Goal: Task Accomplishment & Management: Manage account settings

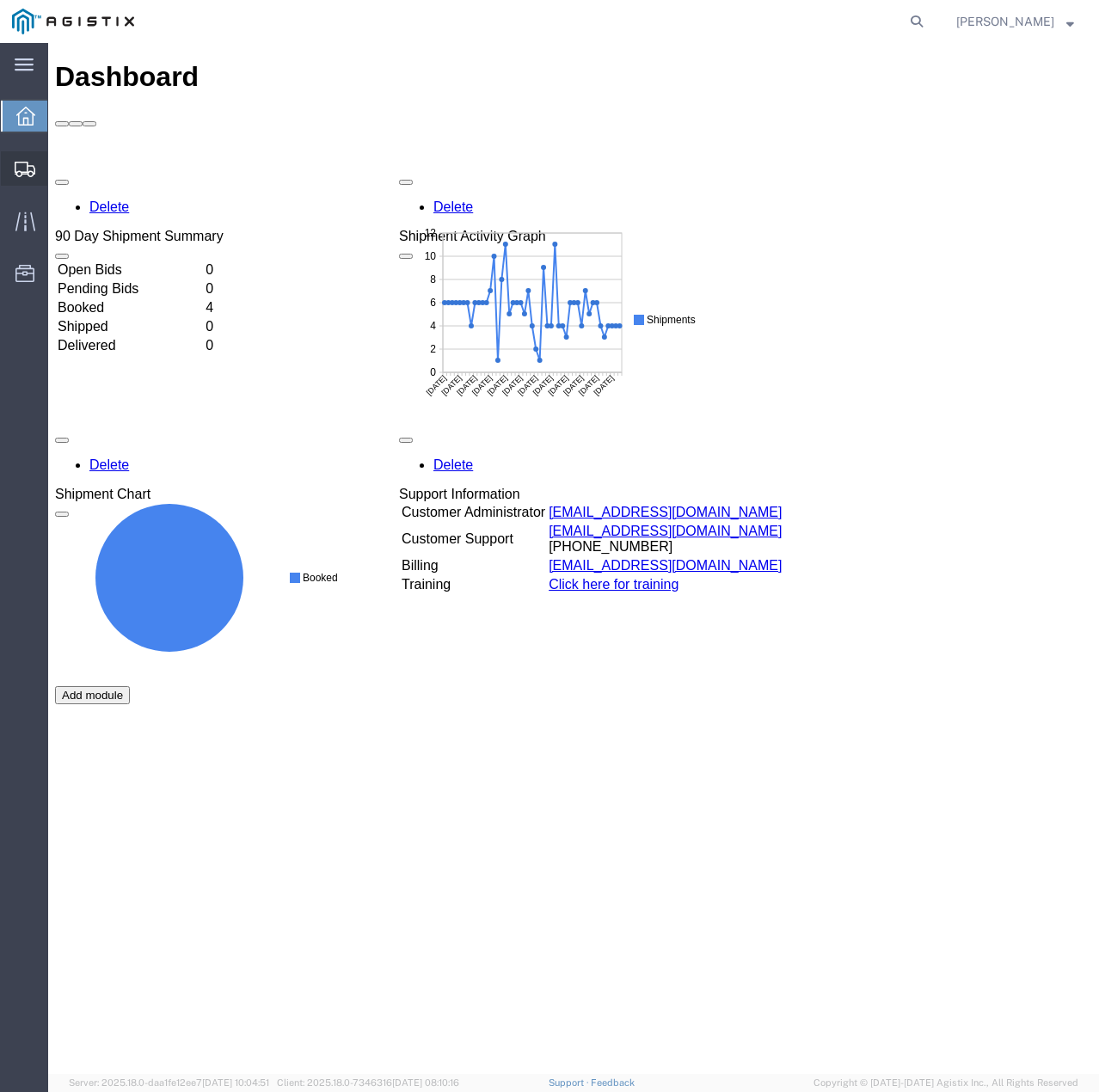
click at [19, 157] on div at bounding box center [24, 168] width 48 height 34
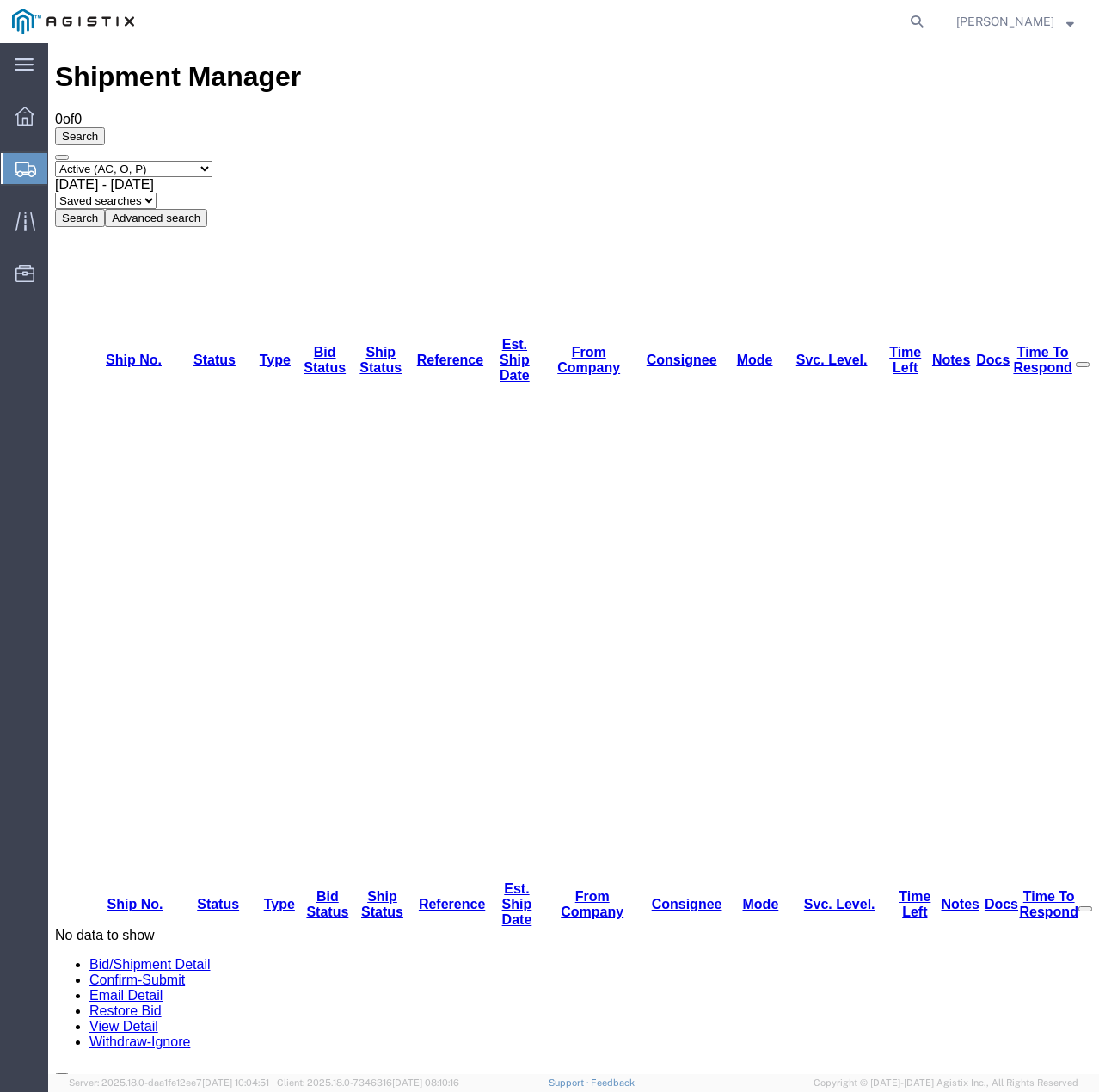
click at [212, 161] on select "Select status Active (AC, O, P) All Approved Awaiting Confirmation (AC) Booked …" at bounding box center [133, 169] width 157 height 17
select select "ALL"
click at [55, 161] on select "Select status Active (AC, O, P) All Approved Awaiting Confirmation (AC) Booked …" at bounding box center [133, 169] width 157 height 17
click at [105, 209] on button "Search" at bounding box center [79, 218] width 50 height 18
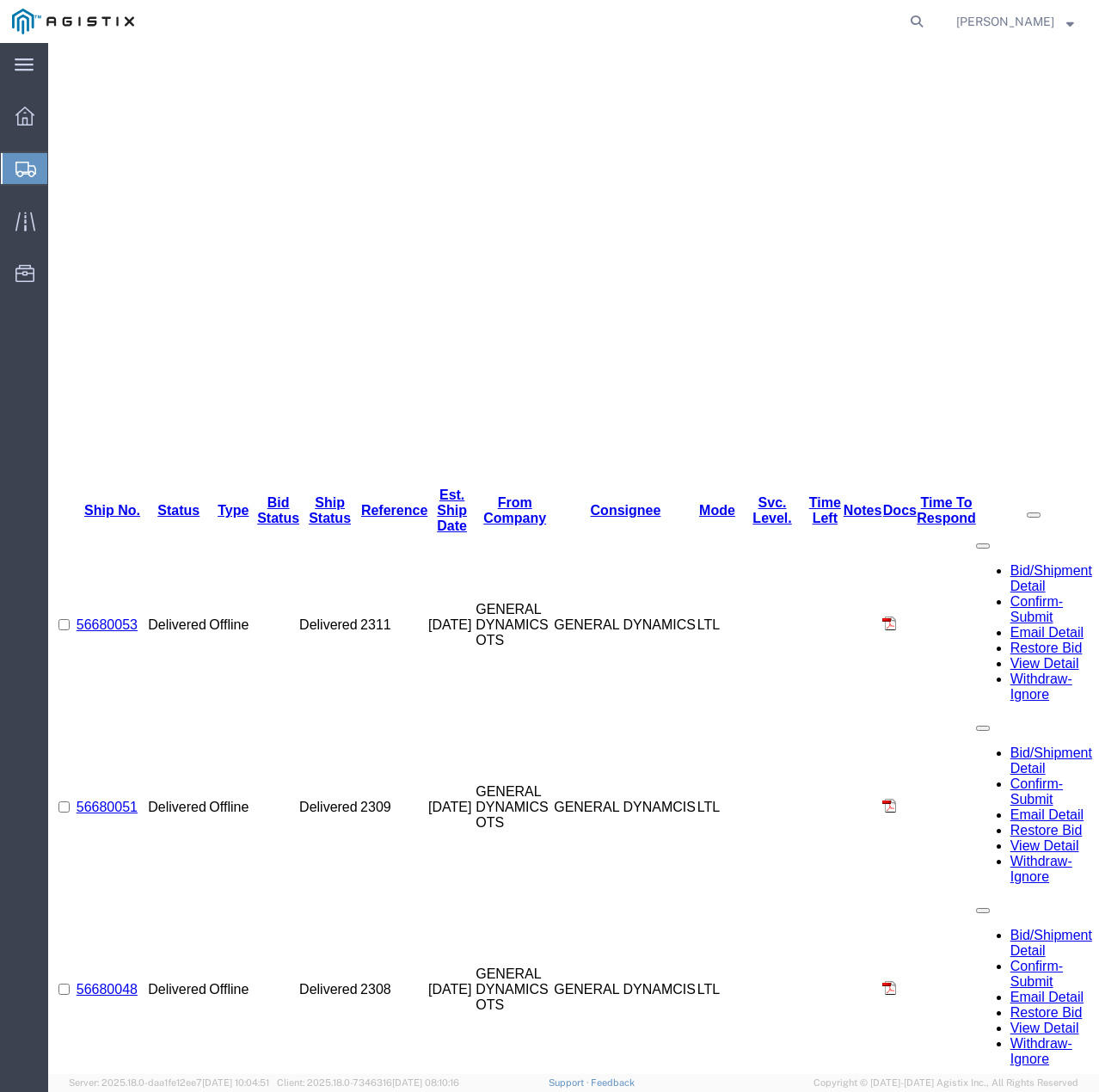
scroll to position [544, 0]
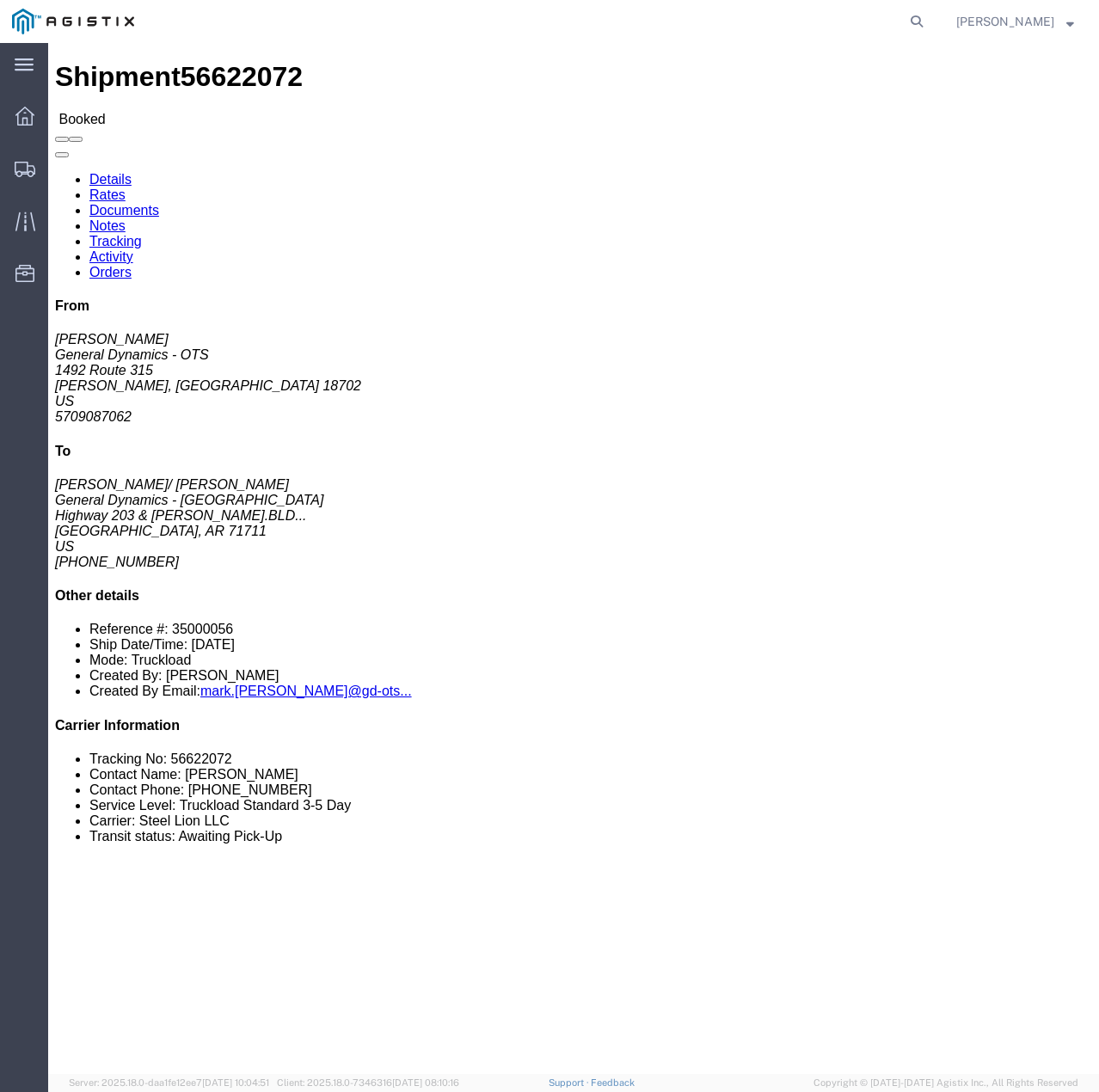
click link "Tracking"
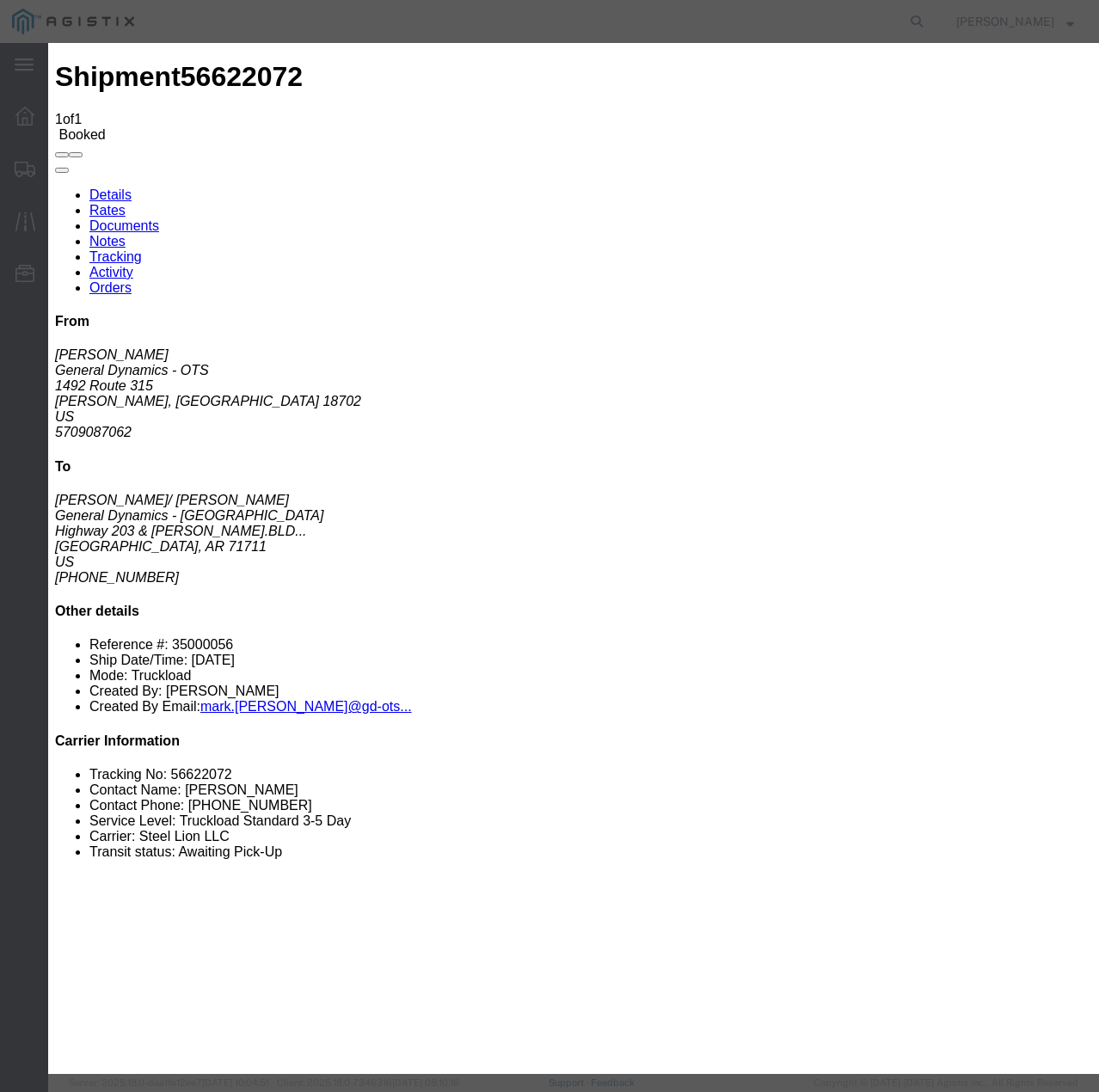
type input "[DATE]"
type input "3:00 PM"
select select "INTRANST"
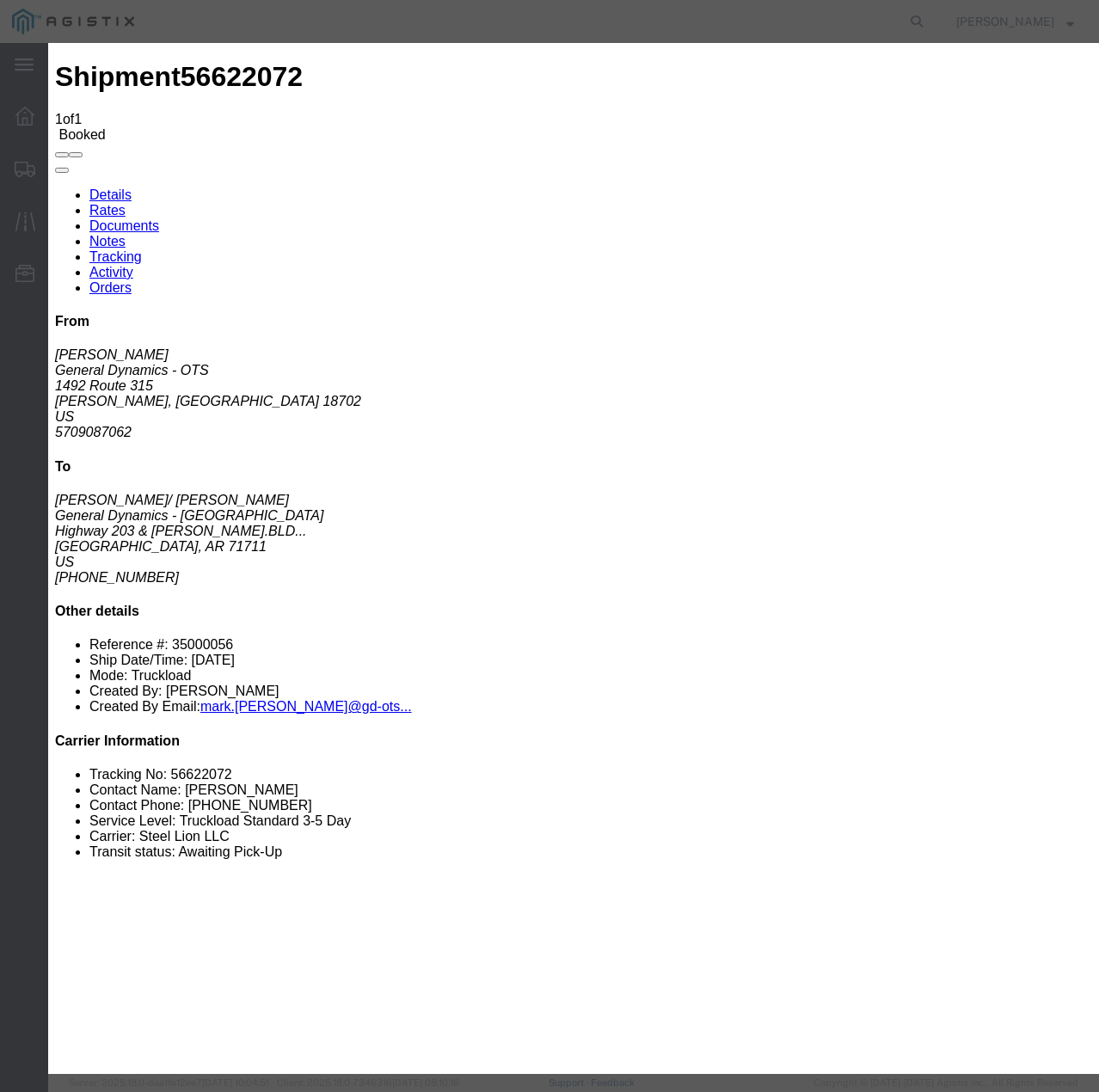
select select "22873"
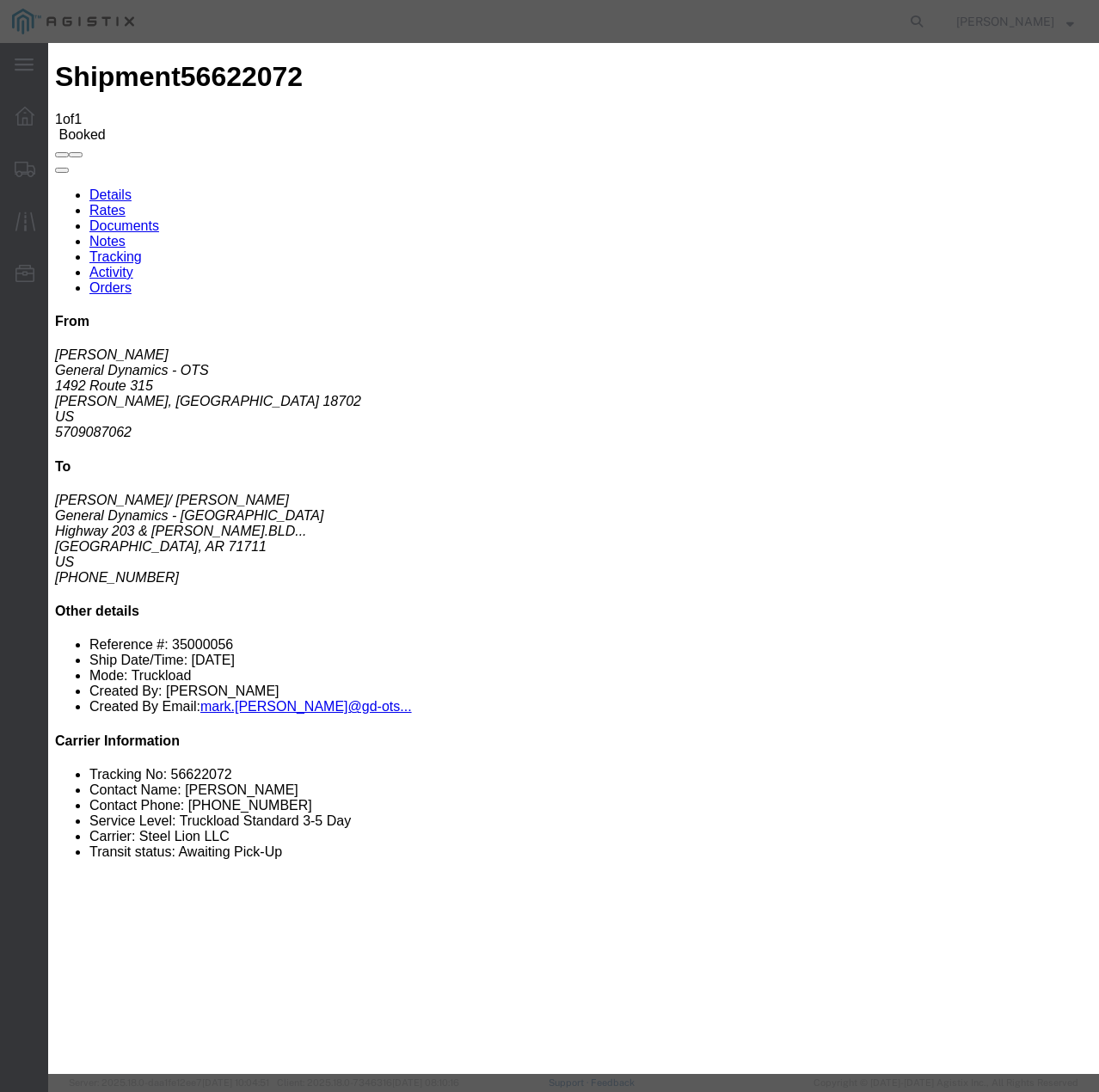
select select "TL"
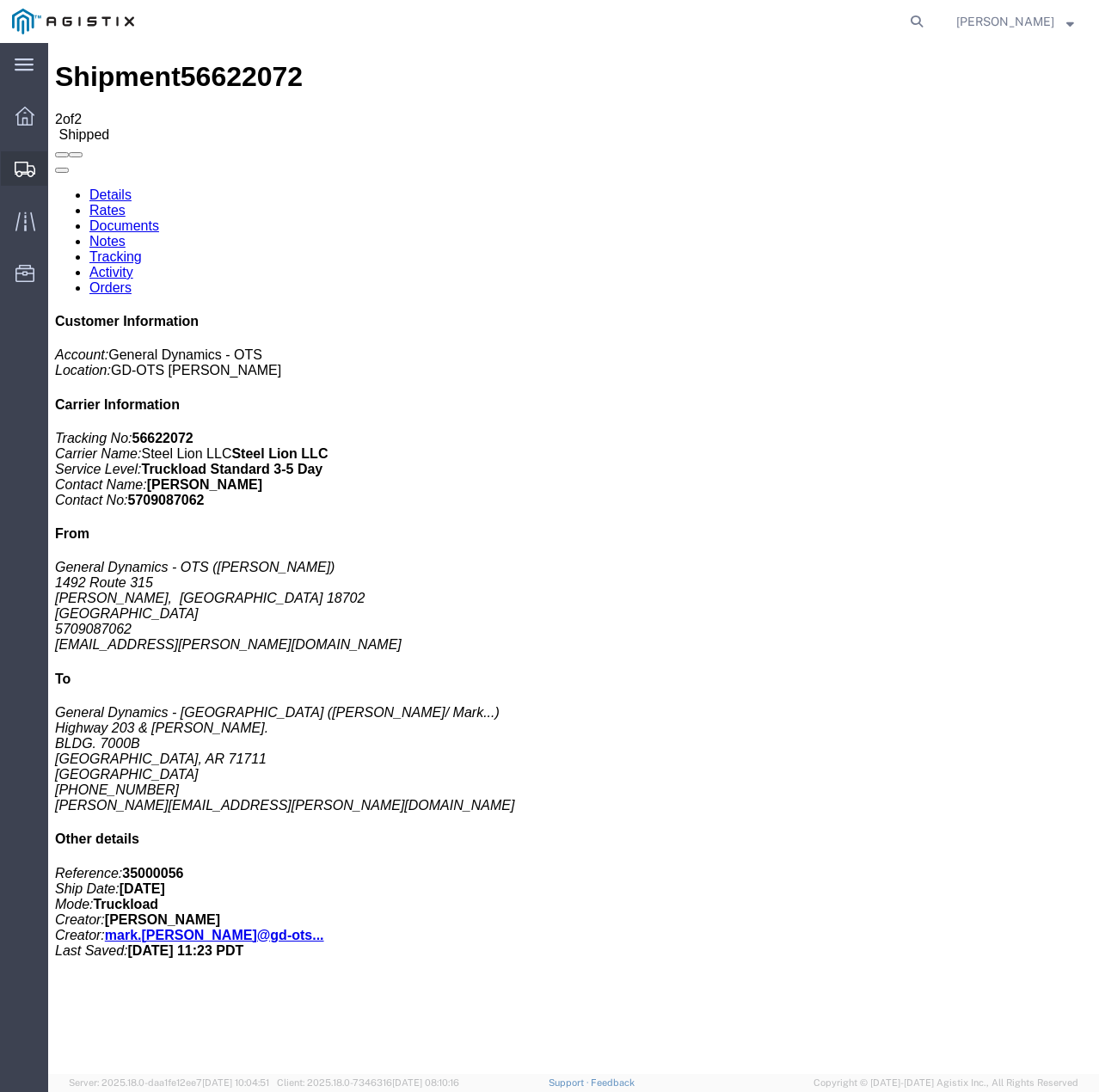
click at [24, 167] on icon at bounding box center [24, 169] width 21 height 16
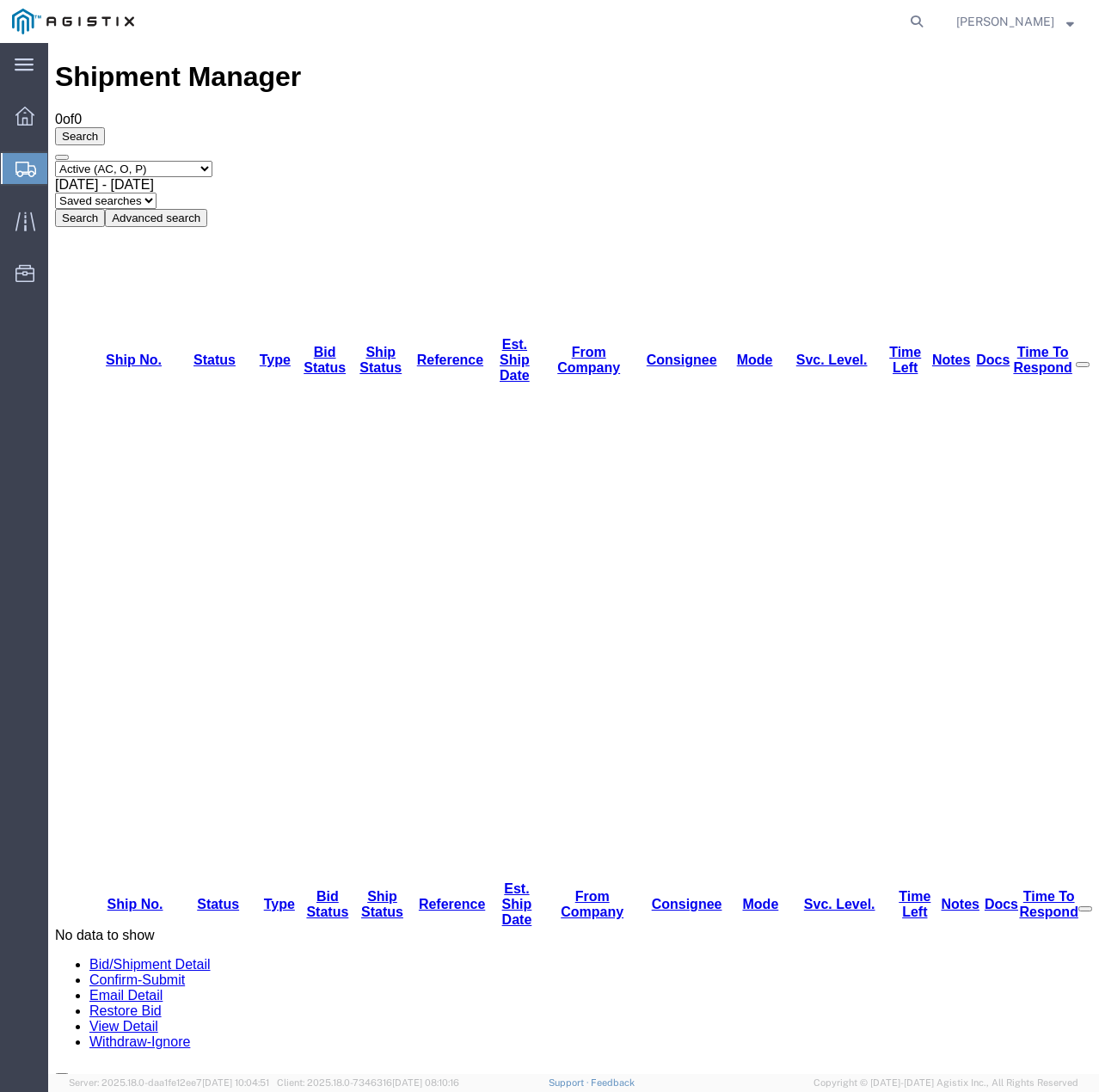
click at [192, 161] on select "Select status Active (AC, O, P) All Approved Awaiting Confirmation (AC) Booked …" at bounding box center [133, 169] width 157 height 17
select select "ALL"
click at [55, 161] on select "Select status Active (AC, O, P) All Approved Awaiting Confirmation (AC) Booked …" at bounding box center [133, 169] width 157 height 17
click at [105, 209] on button "Search" at bounding box center [79, 218] width 50 height 18
